Goal: Information Seeking & Learning: Find specific page/section

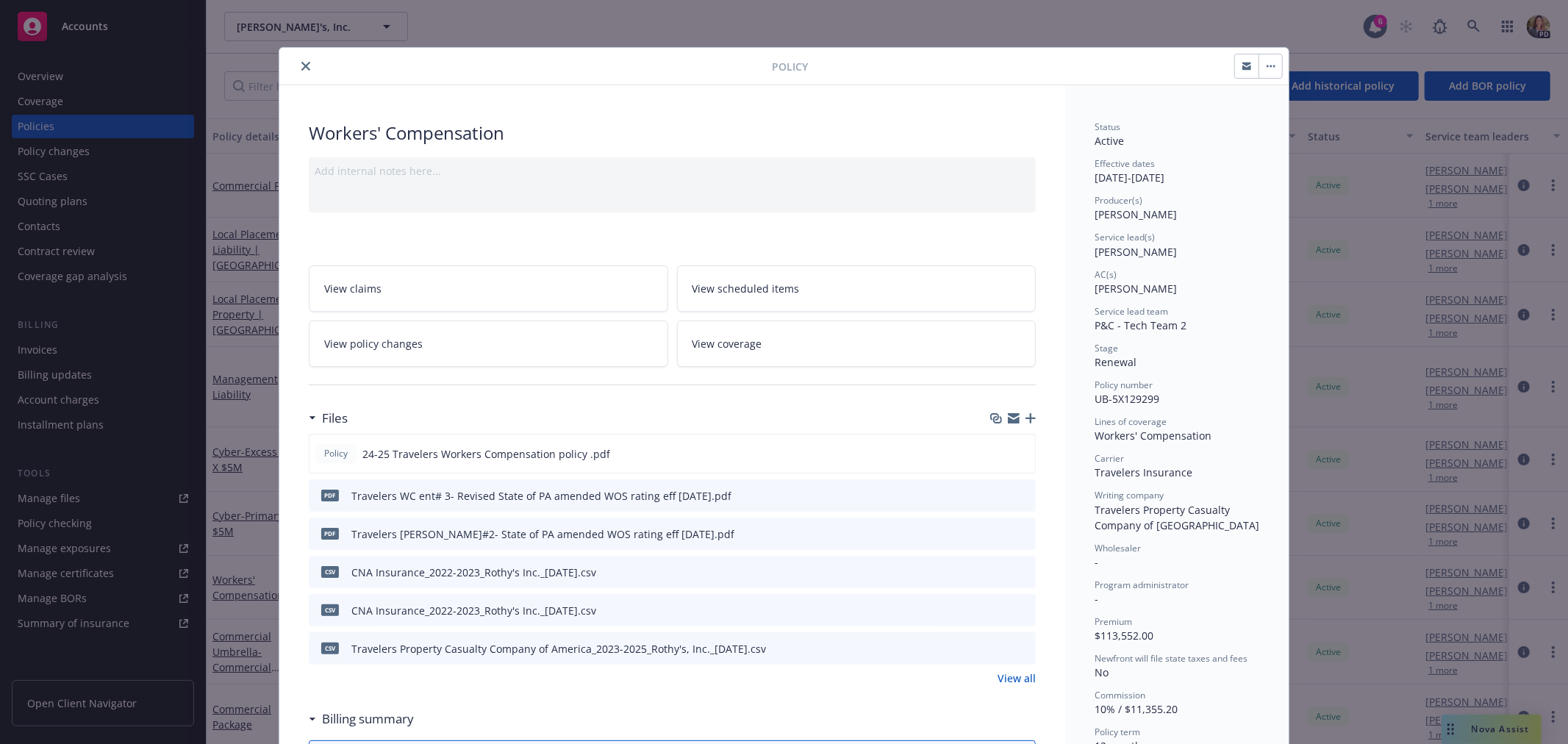
click at [302, 64] on icon "close" at bounding box center [306, 65] width 9 height 9
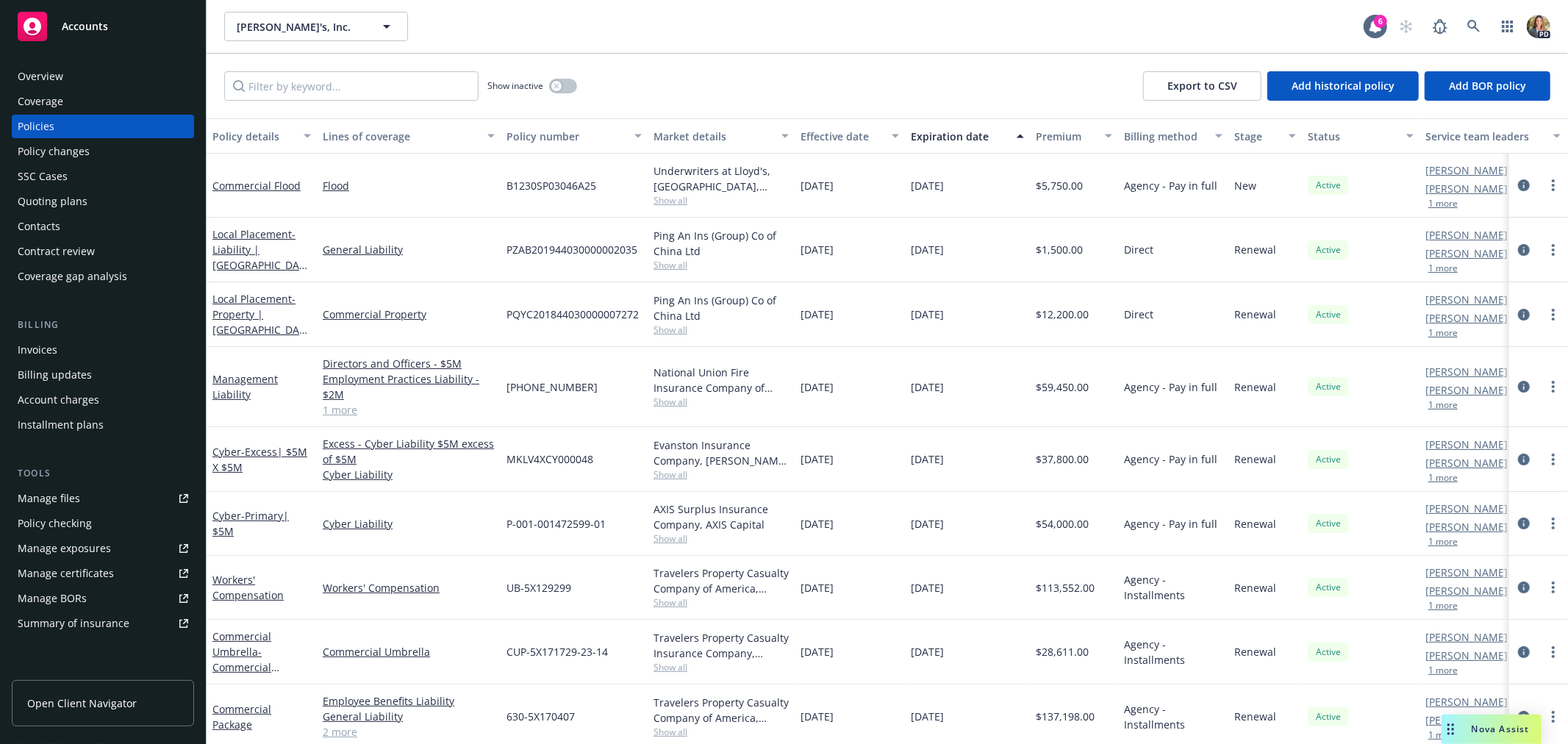
click at [99, 27] on span "Accounts" at bounding box center [84, 27] width 46 height 12
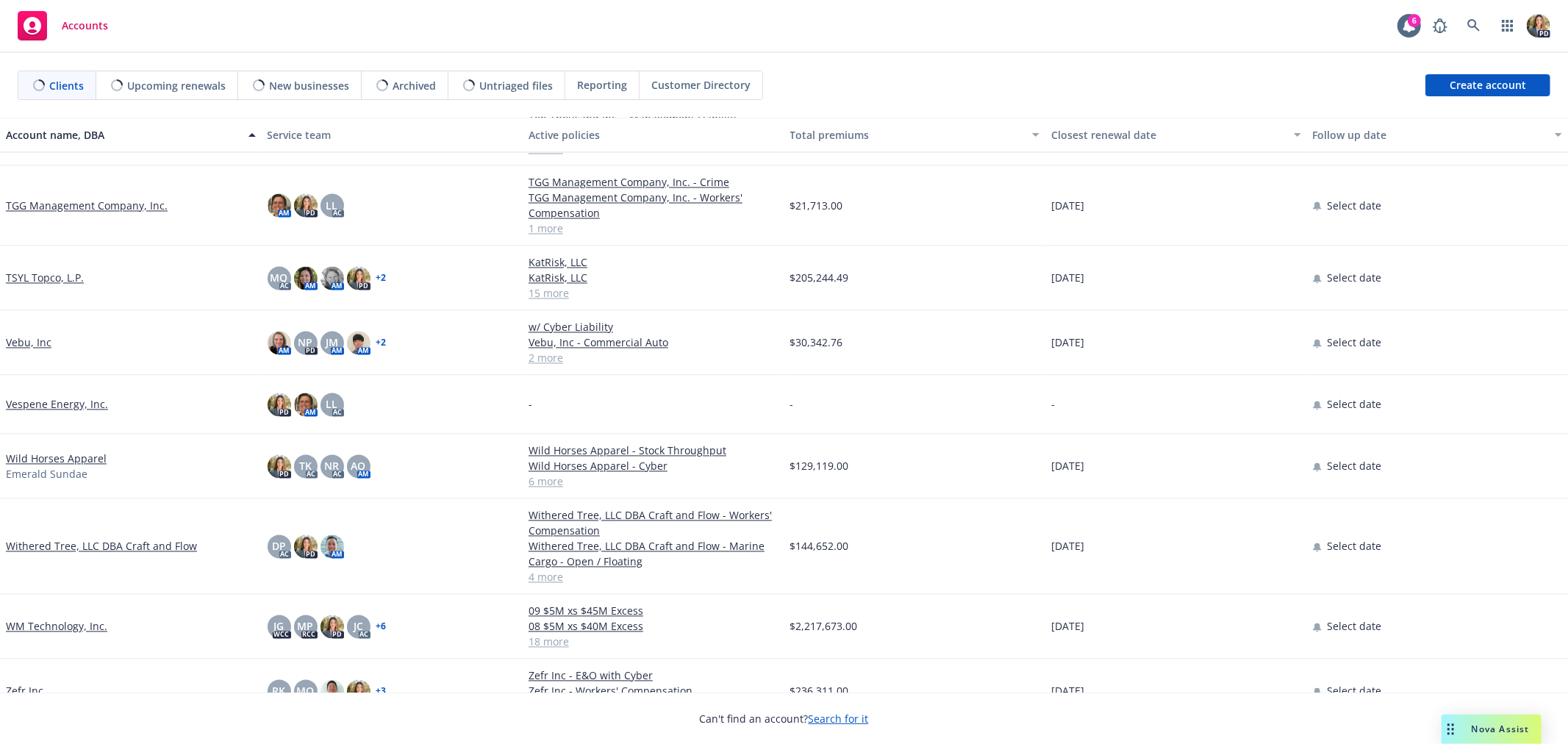
scroll to position [2343, 0]
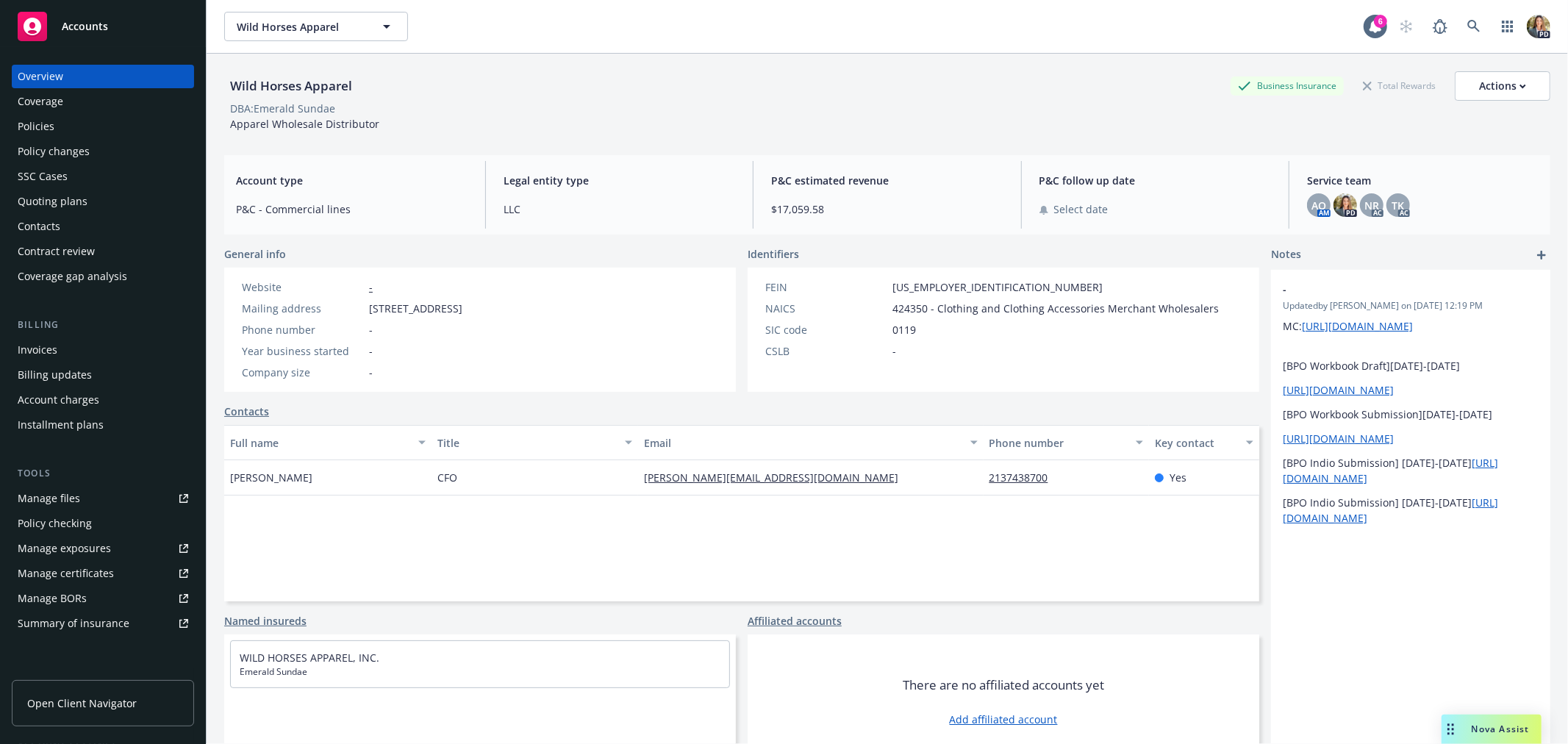
click at [77, 122] on div "Policies" at bounding box center [103, 127] width 170 height 24
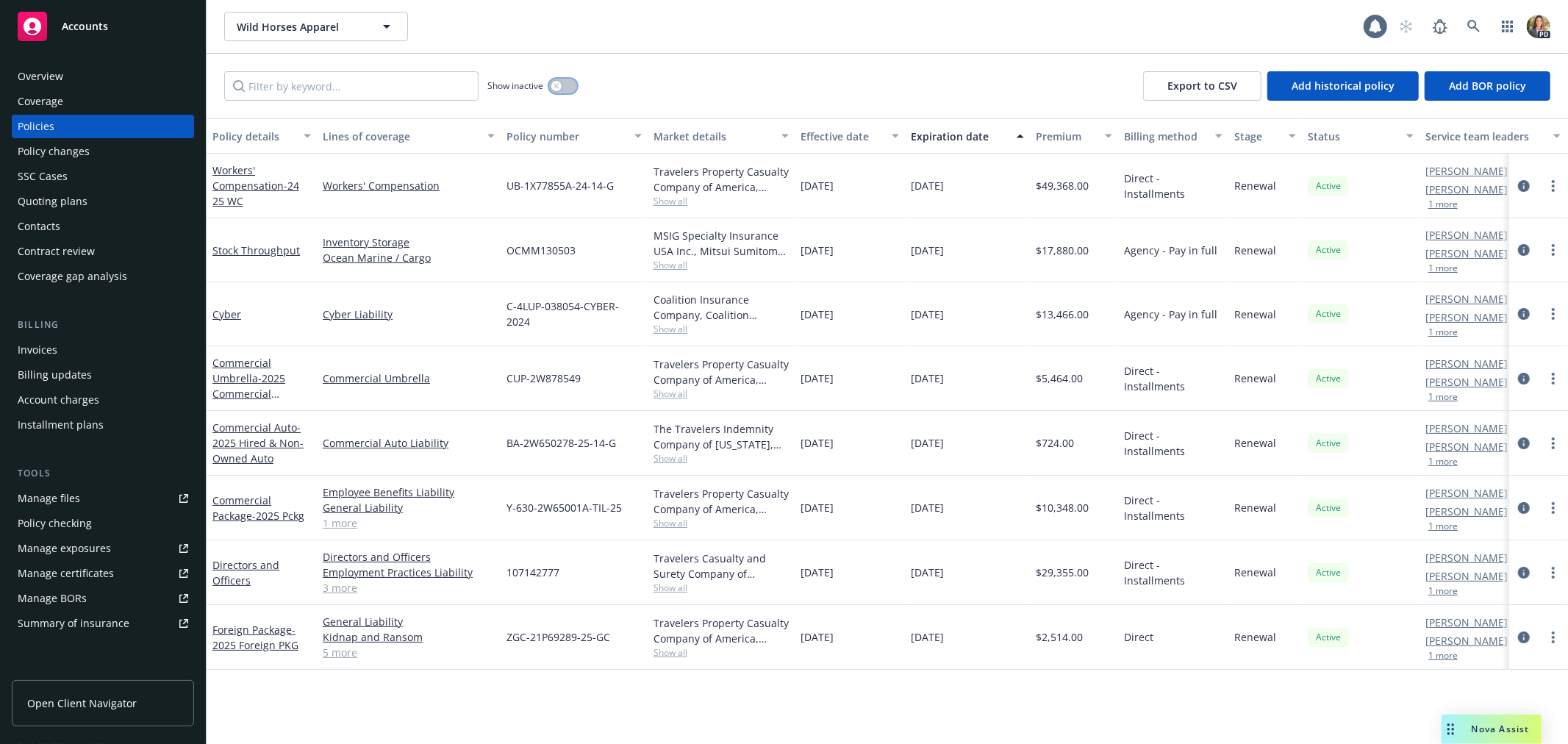
click at [564, 84] on button "button" at bounding box center [563, 85] width 28 height 15
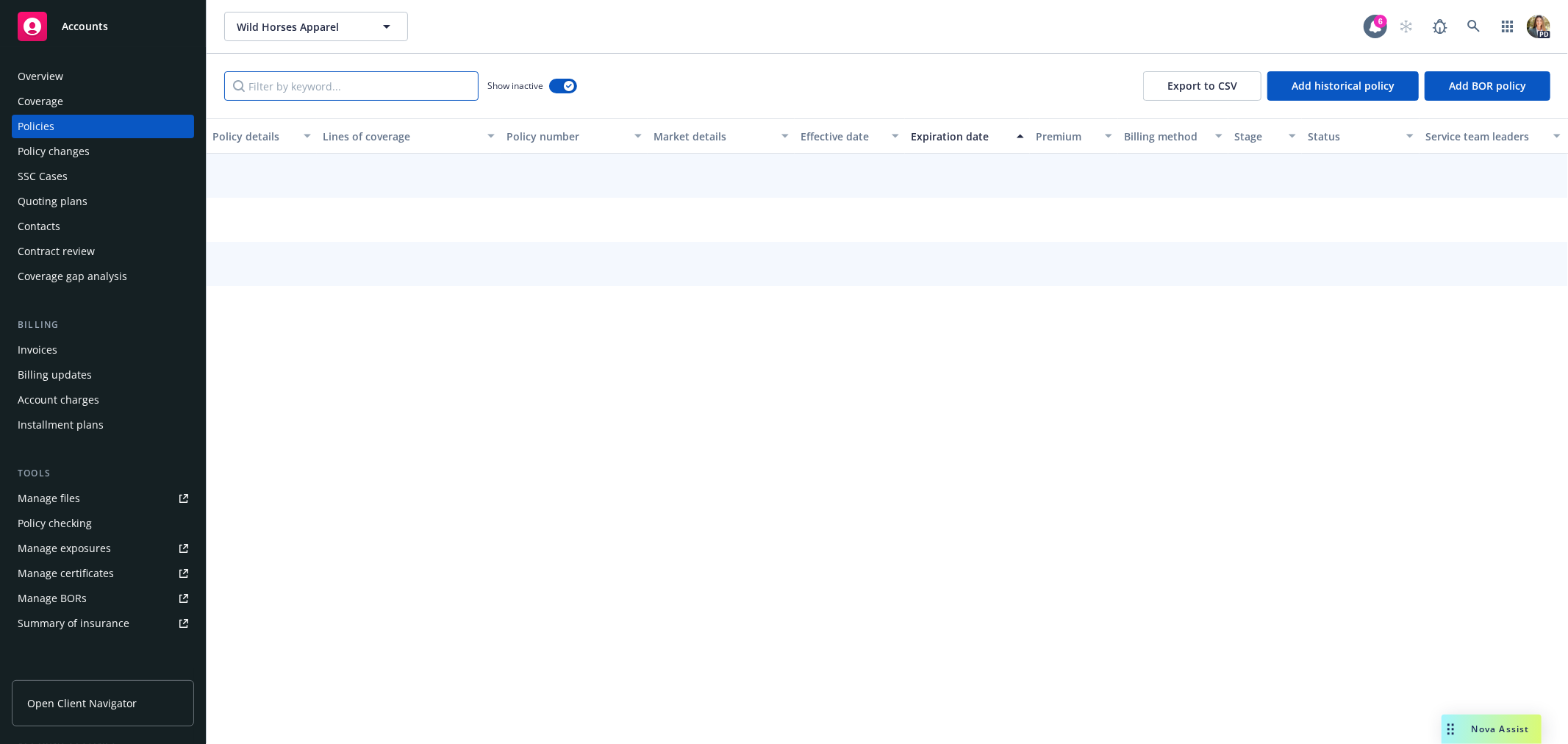
click at [347, 84] on input "Filter by keyword..." at bounding box center [351, 86] width 254 height 30
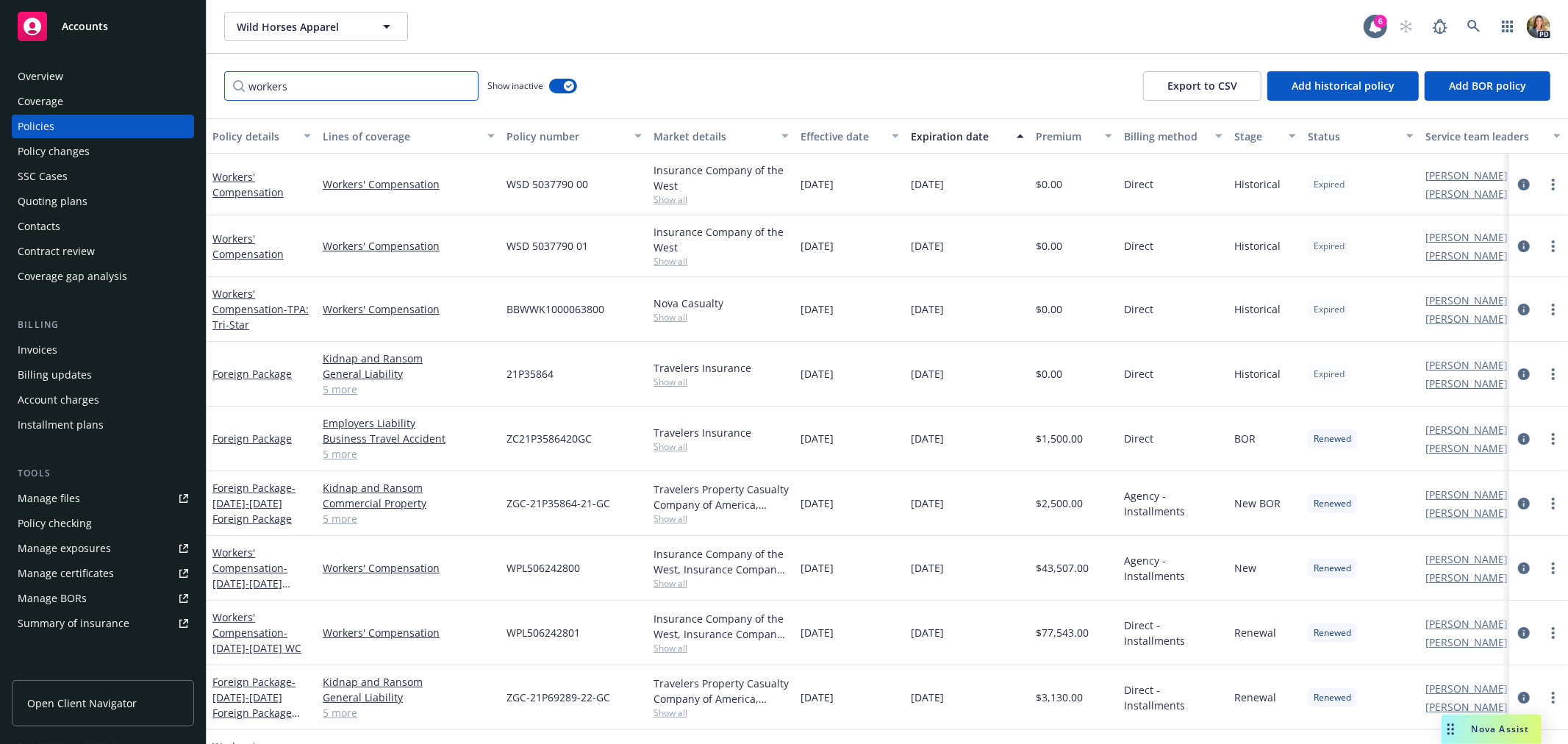
type input "workers"
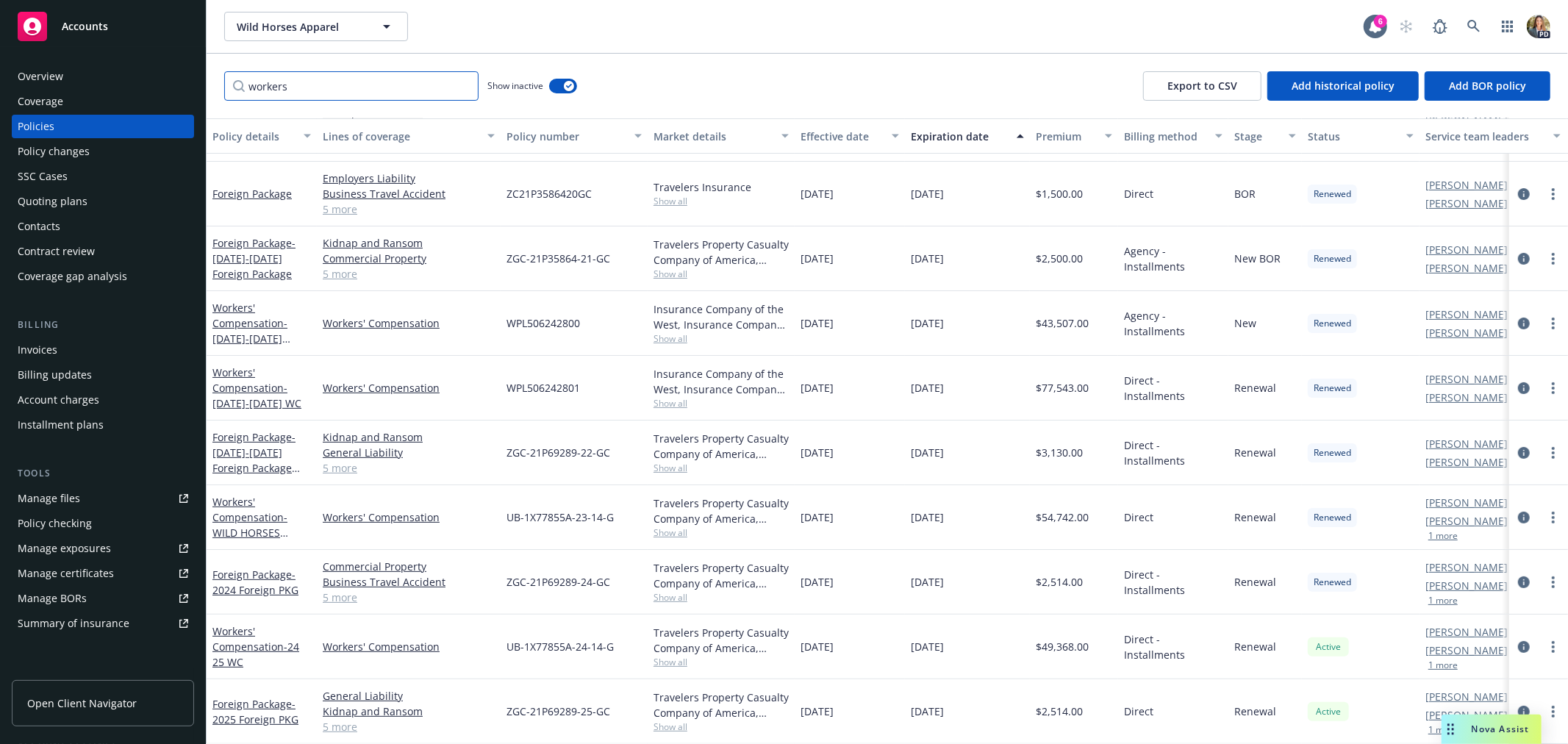
scroll to position [245, 0]
click at [568, 88] on icon "button" at bounding box center [569, 86] width 6 height 4
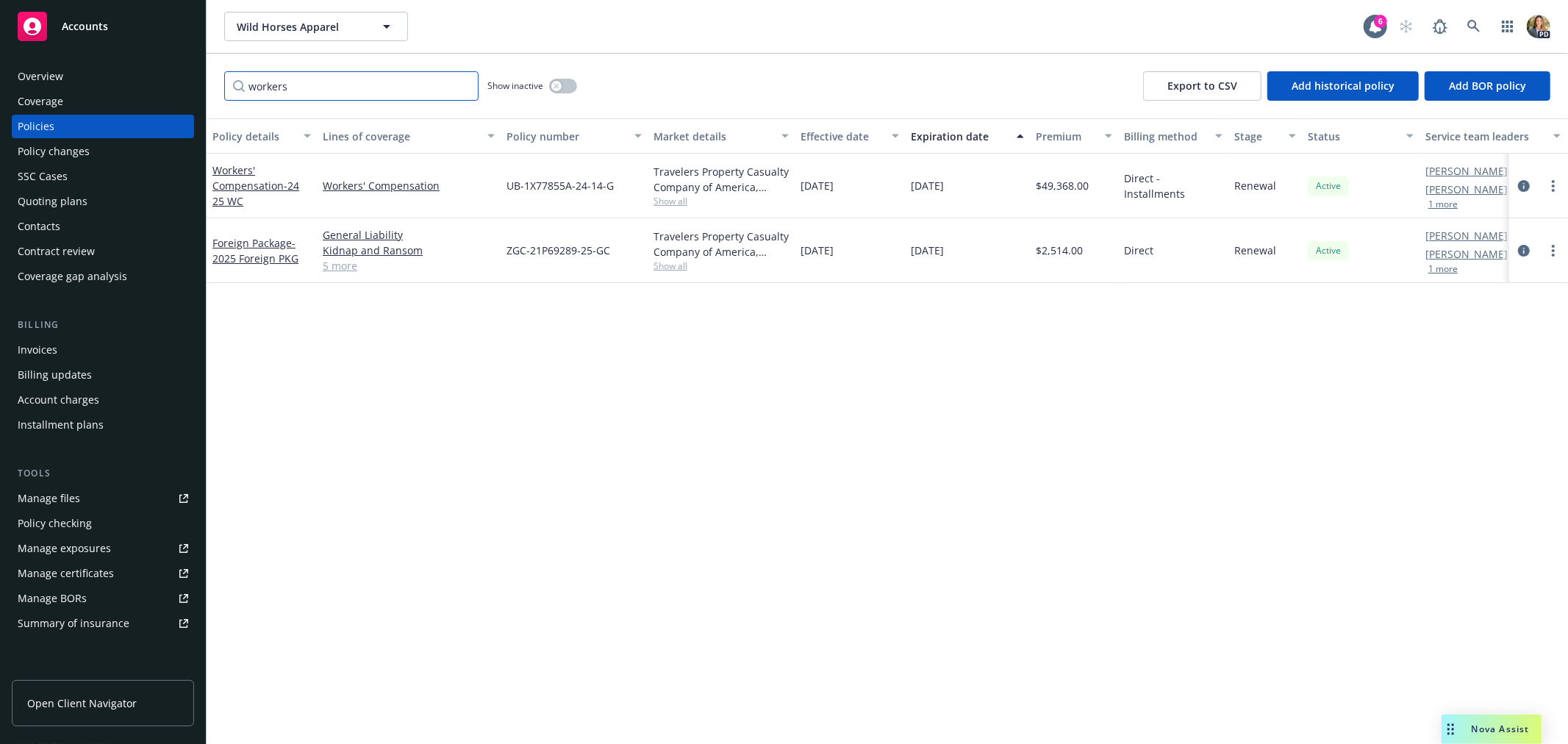
drag, startPoint x: 310, startPoint y: 89, endPoint x: 216, endPoint y: 98, distance: 94.4
click at [216, 98] on div "workers Show inactive Export to CSV Add historical policy Add BOR policy" at bounding box center [887, 85] width 1361 height 64
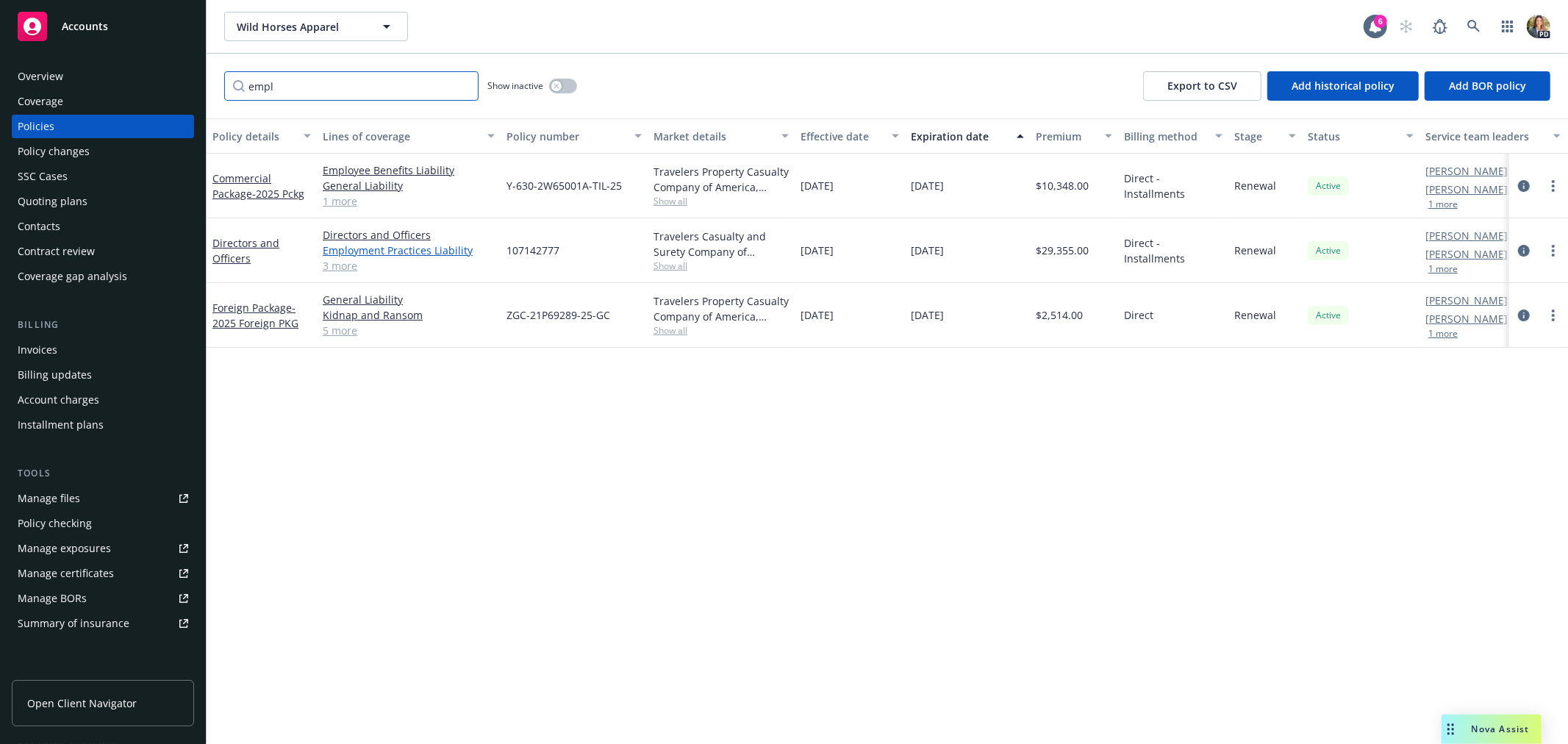
type input "empl"
click at [356, 250] on link "Employment Practices Liability" at bounding box center [409, 250] width 172 height 16
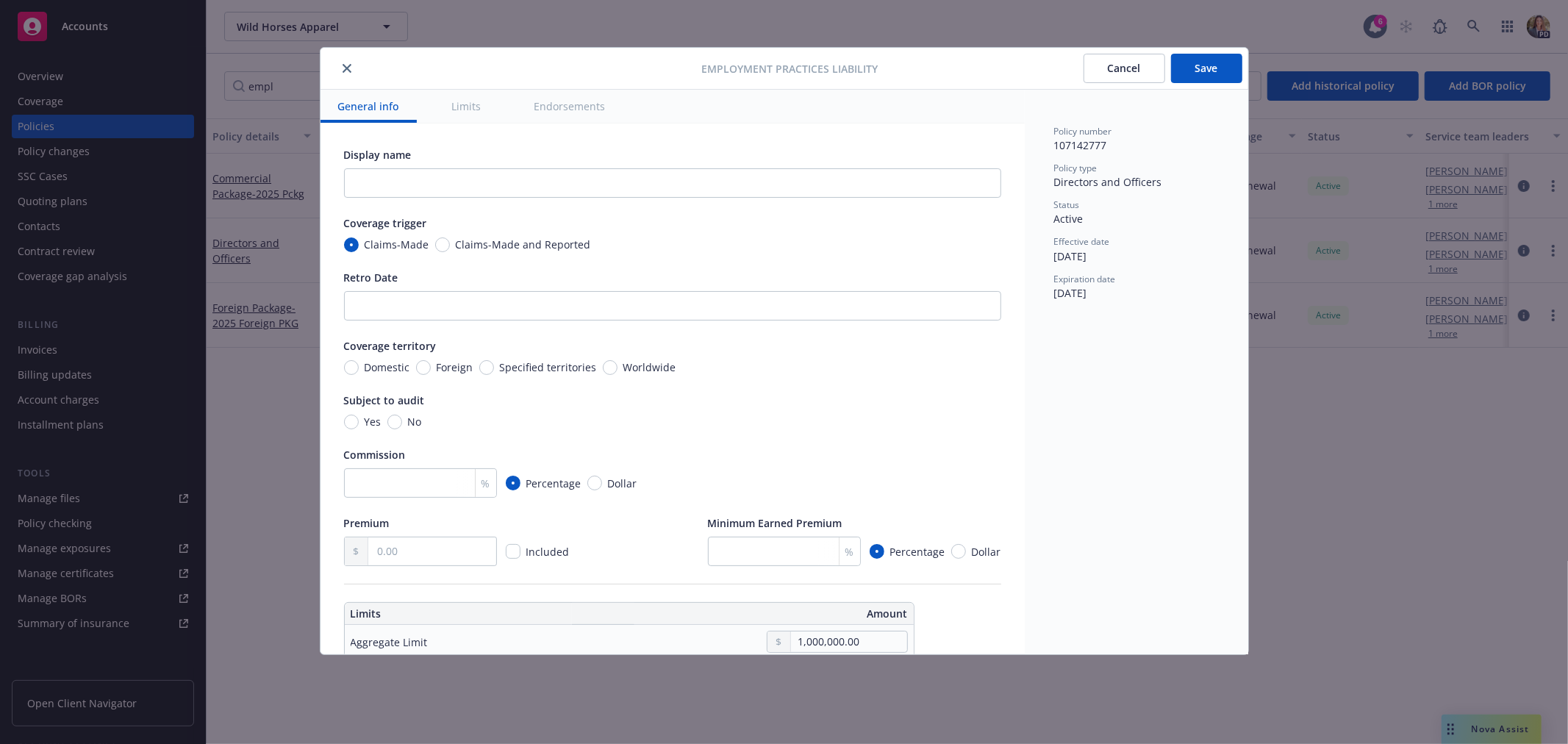
click at [346, 70] on icon "close" at bounding box center [346, 68] width 9 height 9
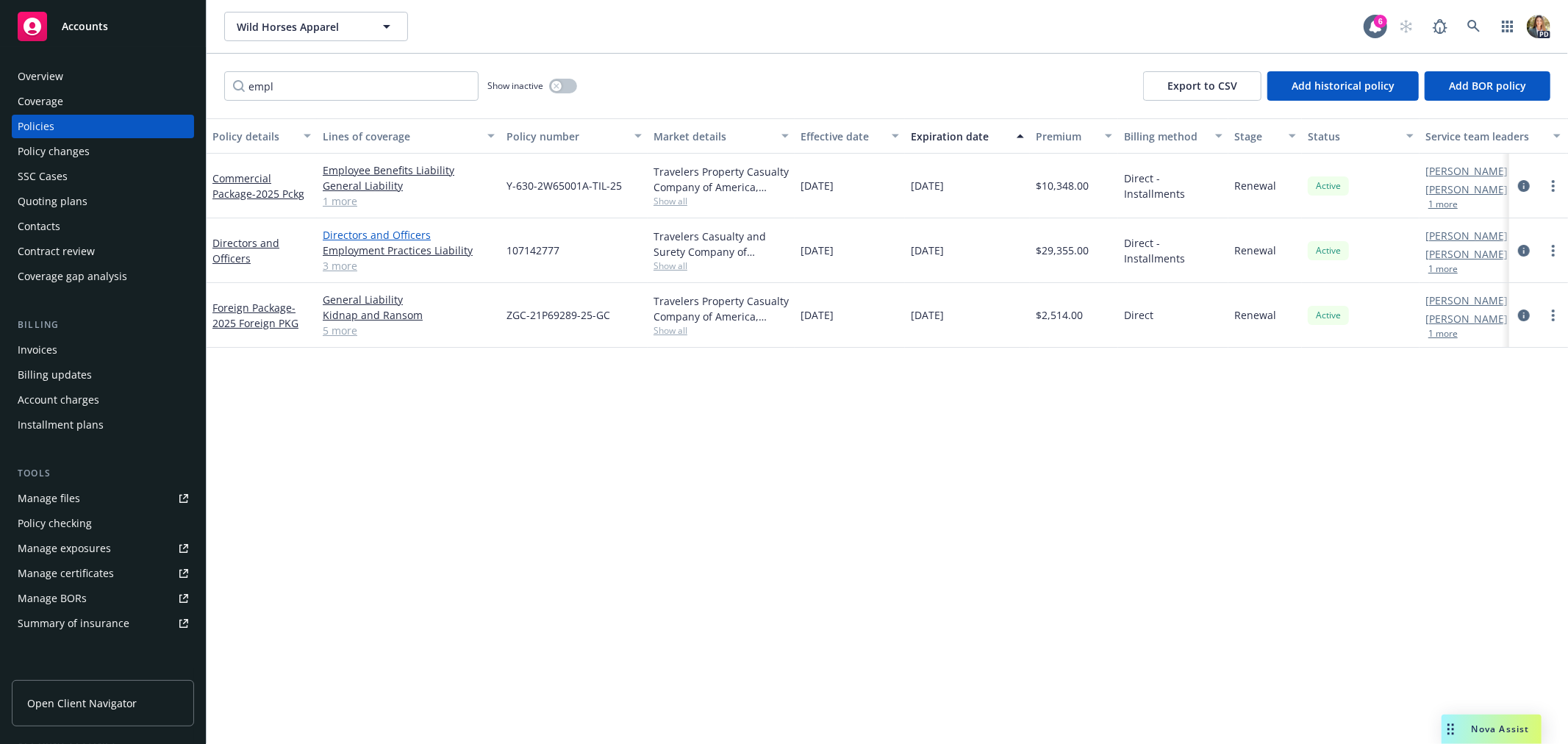
click at [378, 239] on link "Directors and Officers" at bounding box center [409, 235] width 172 height 16
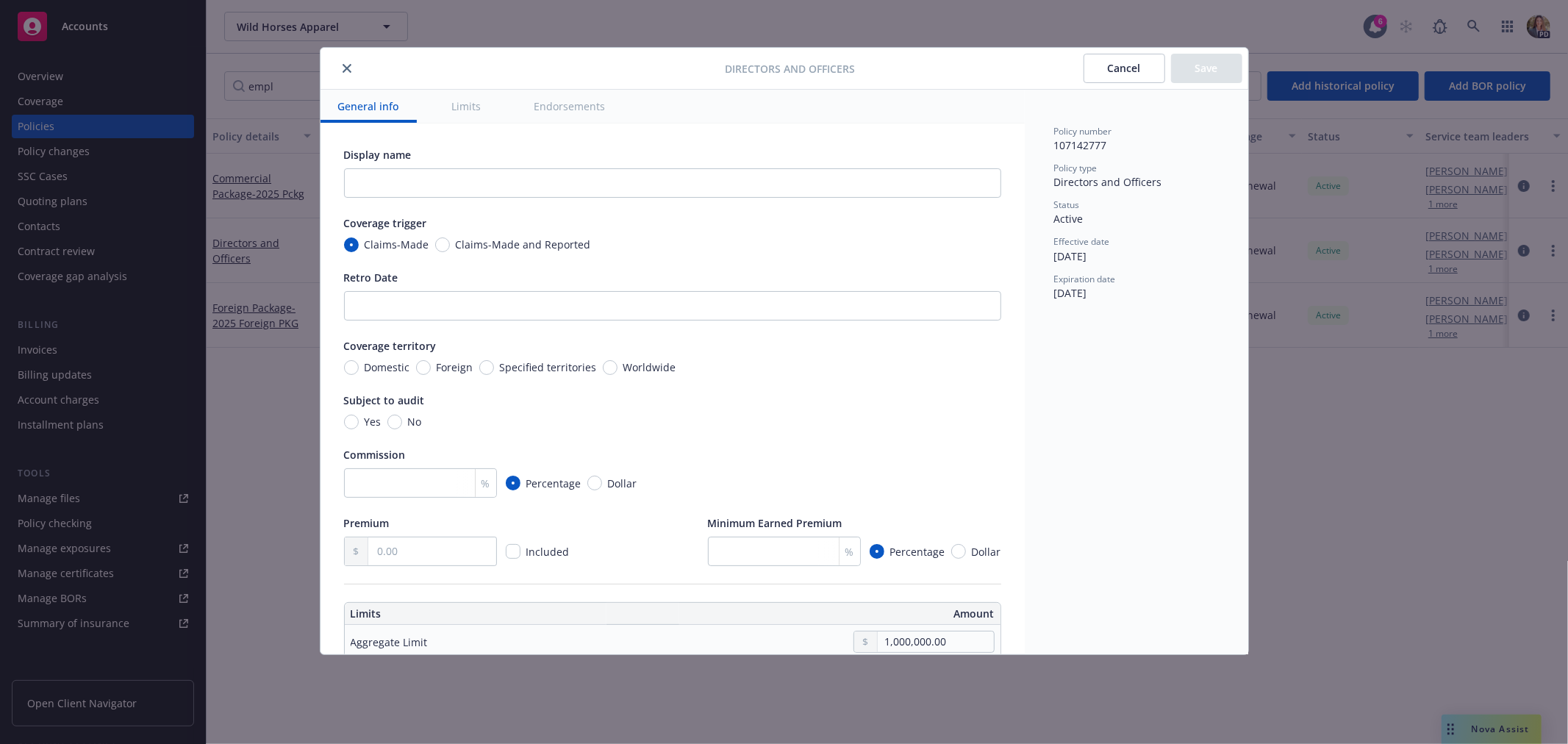
click at [343, 70] on icon "close" at bounding box center [346, 68] width 9 height 9
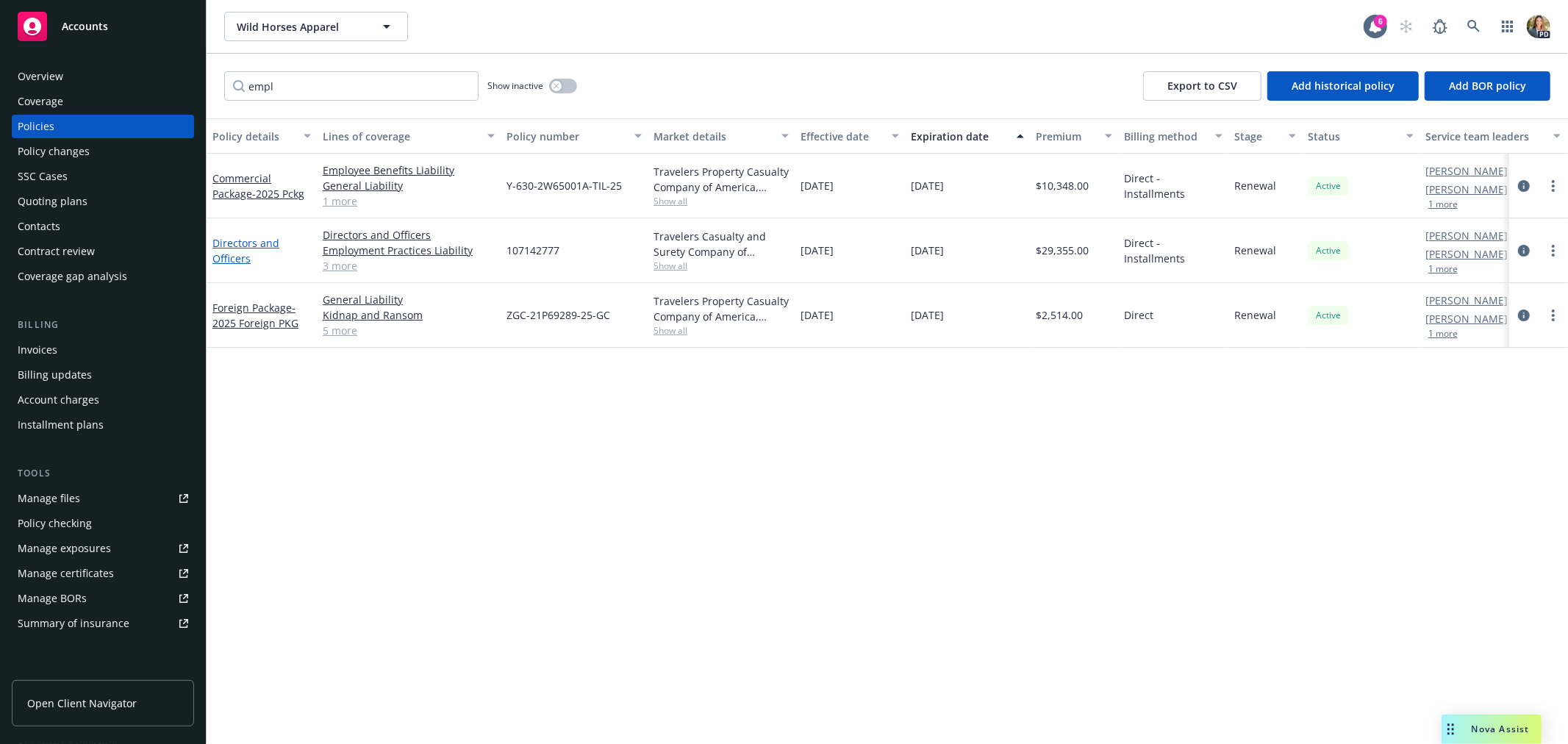
click at [250, 239] on link "Directors and Officers" at bounding box center [246, 250] width 67 height 30
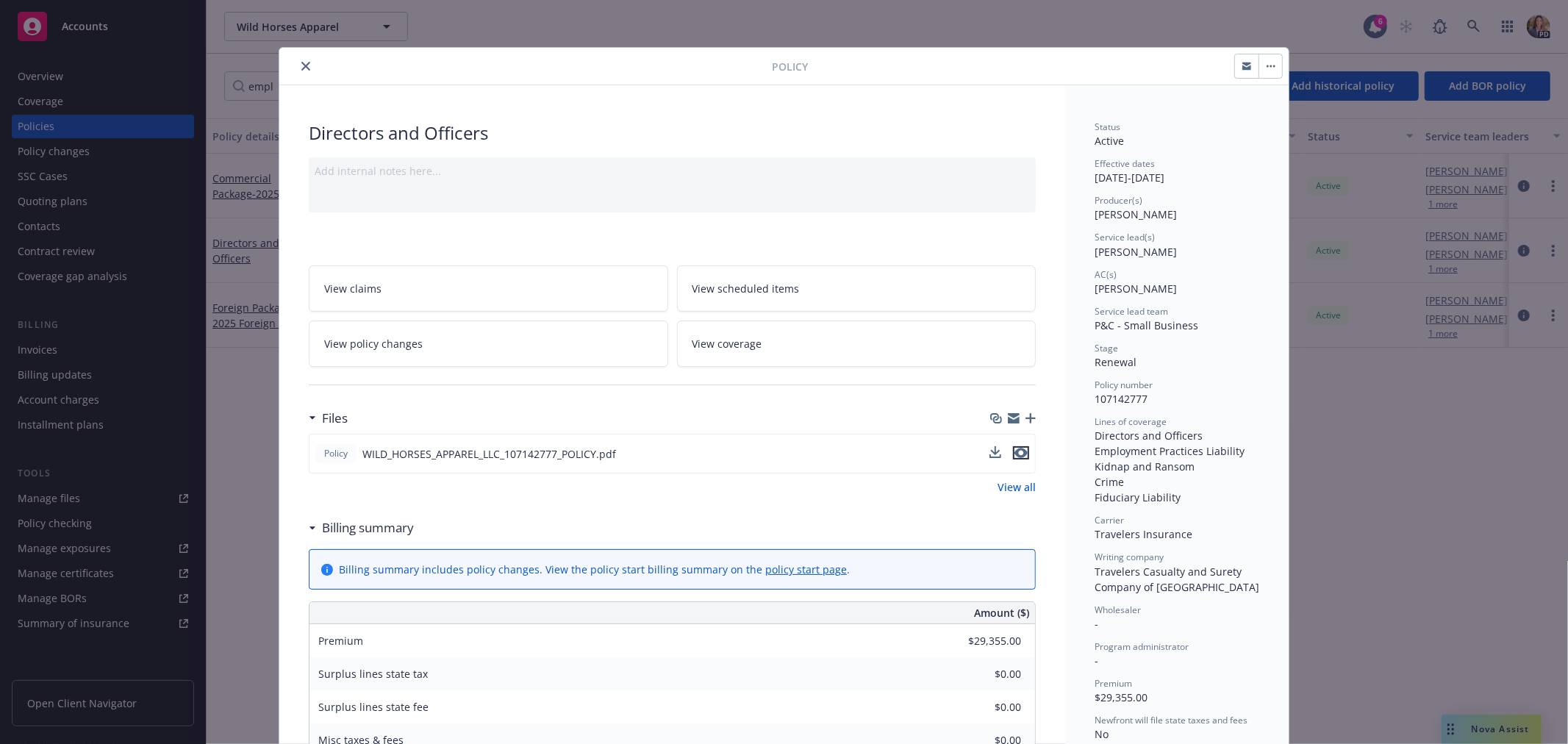
click at [1015, 452] on icon "preview file" at bounding box center [1020, 452] width 13 height 10
click at [297, 60] on button "close" at bounding box center [306, 66] width 18 height 18
